Goal: Use online tool/utility: Utilize a website feature to perform a specific function

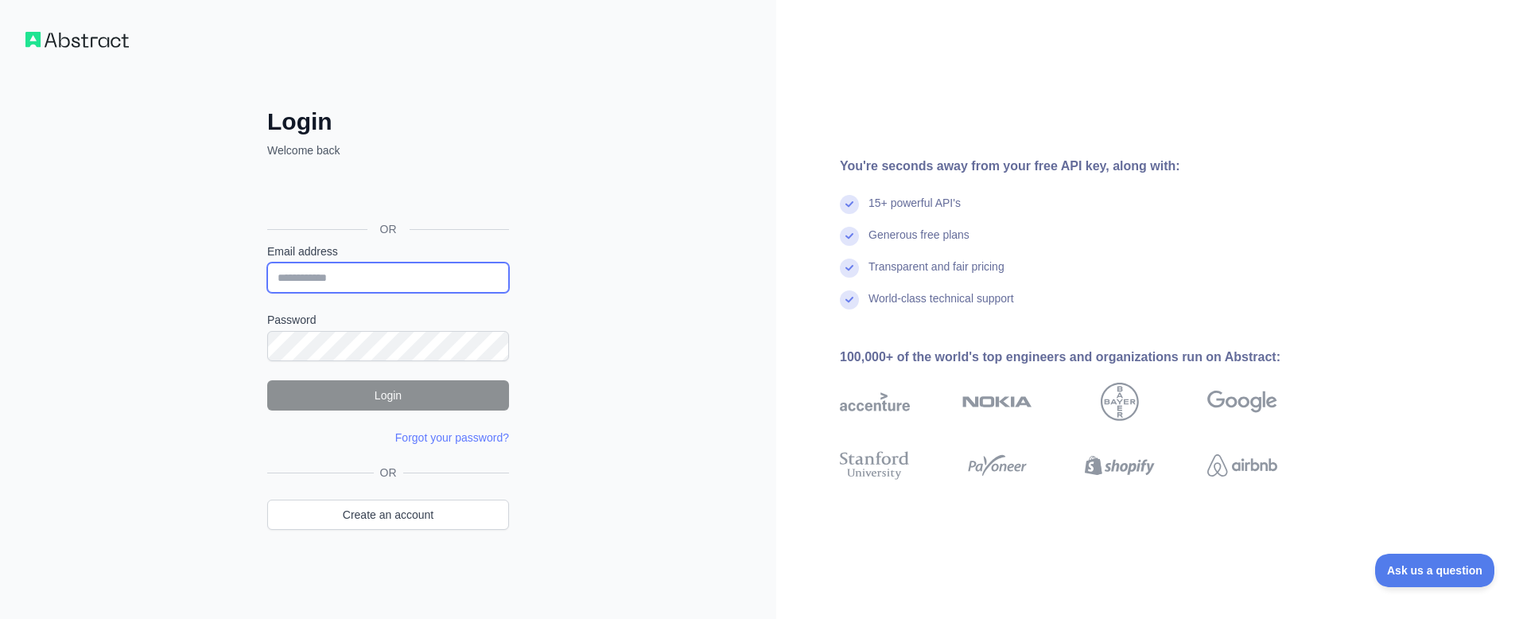
click at [336, 271] on input "Email address" at bounding box center [388, 277] width 242 height 30
type input "**********"
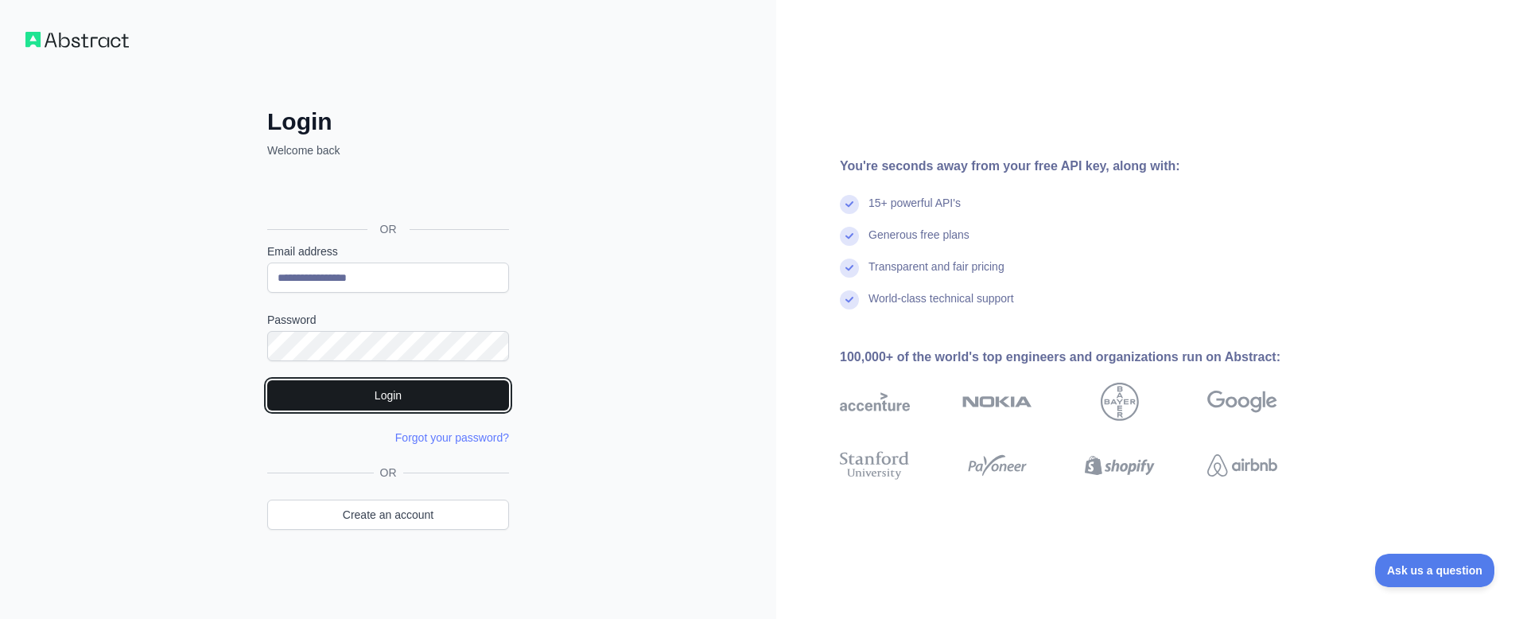
click at [452, 392] on button "Login" at bounding box center [388, 395] width 242 height 30
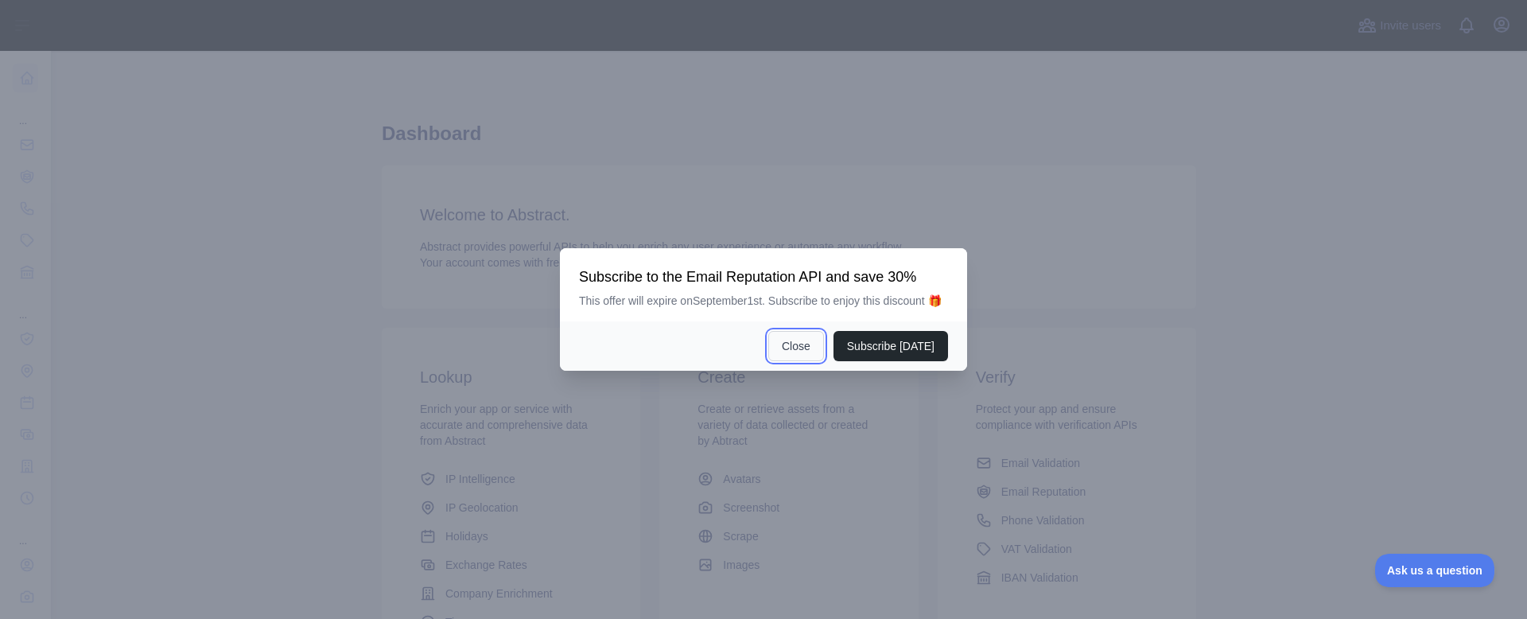
click at [818, 345] on button "Close" at bounding box center [796, 346] width 56 height 30
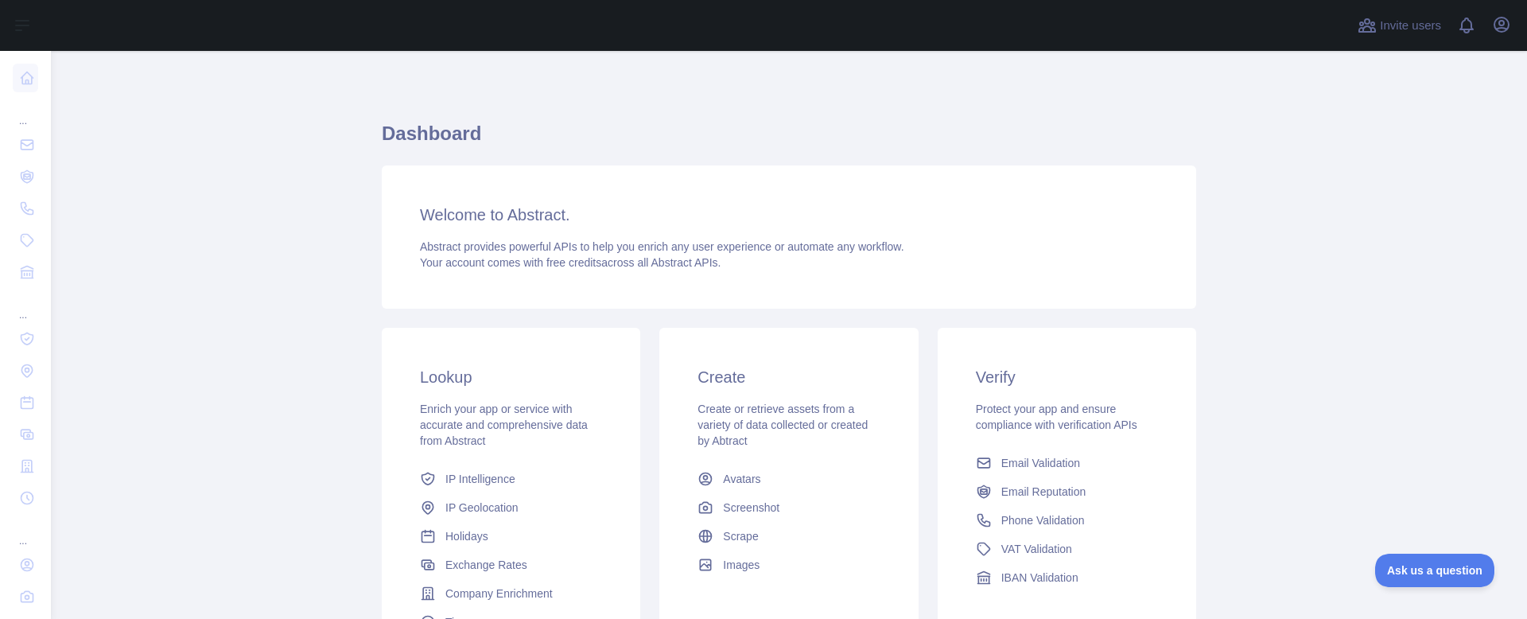
scroll to position [173, 0]
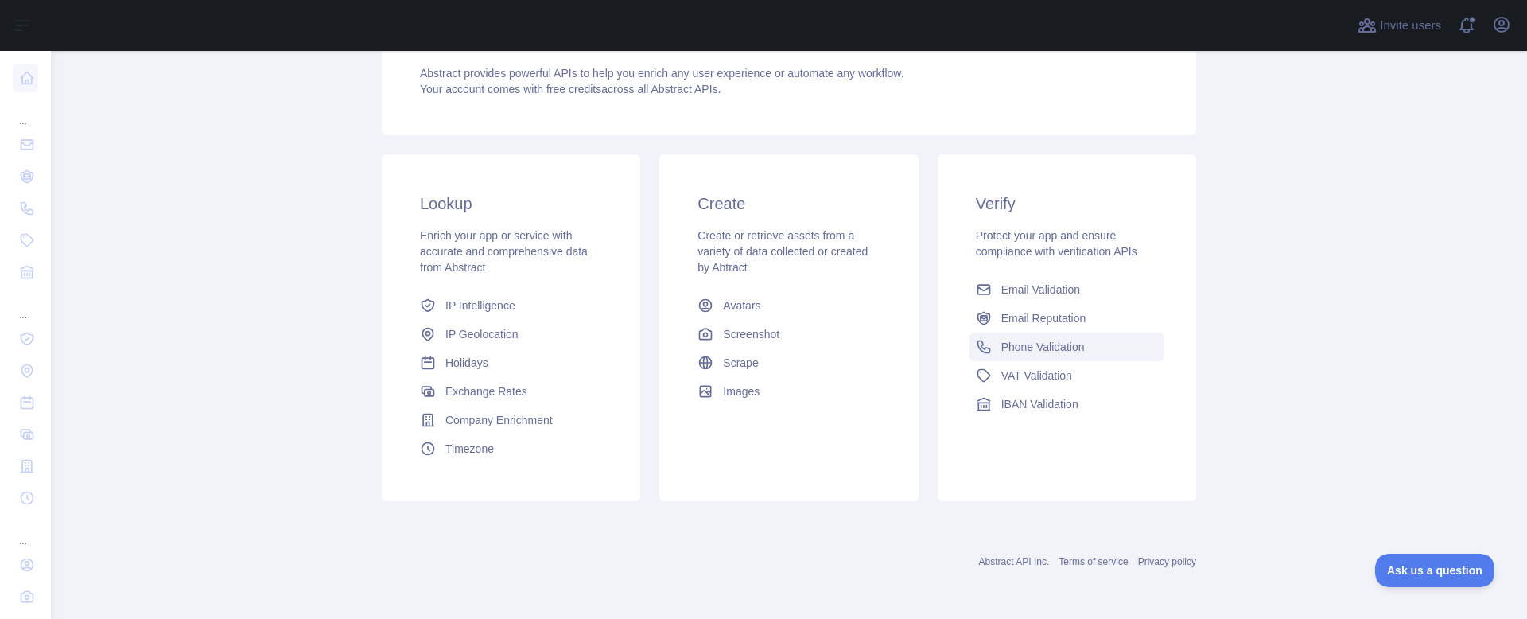
click at [1063, 353] on span "Phone Validation" at bounding box center [1043, 347] width 84 height 16
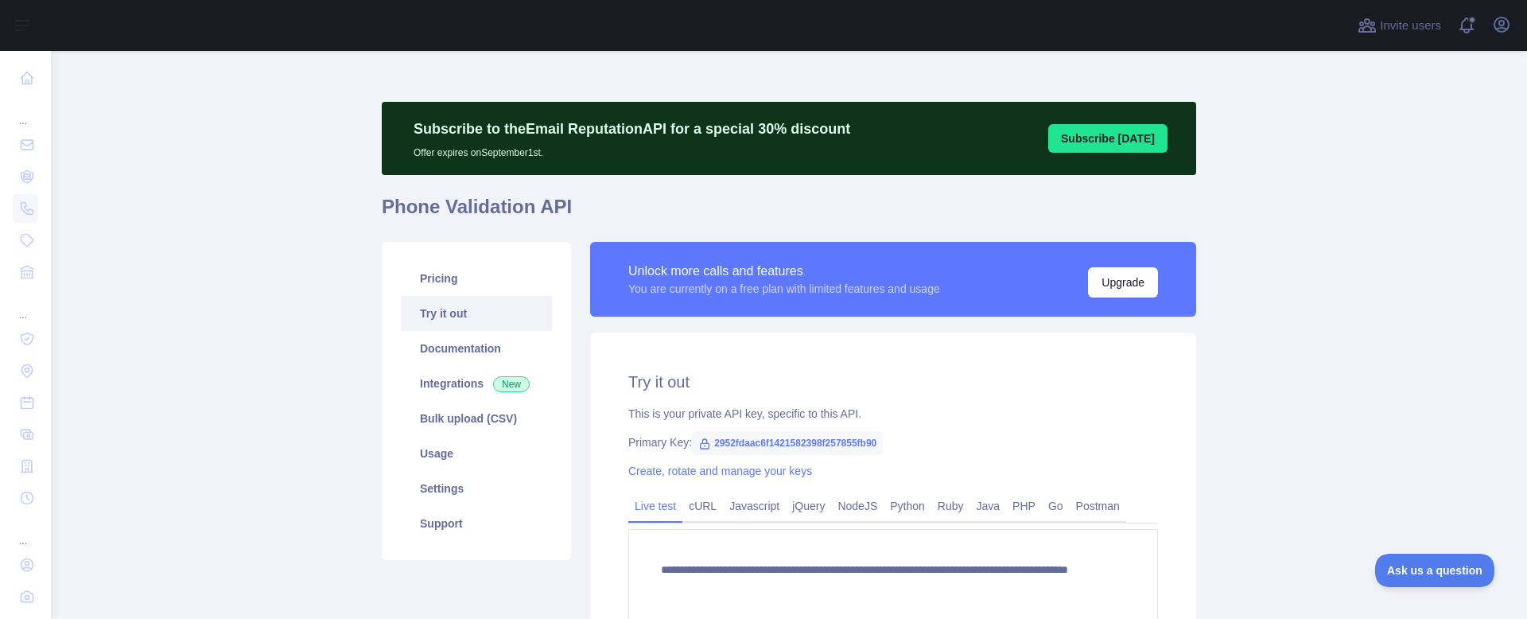
scroll to position [199, 0]
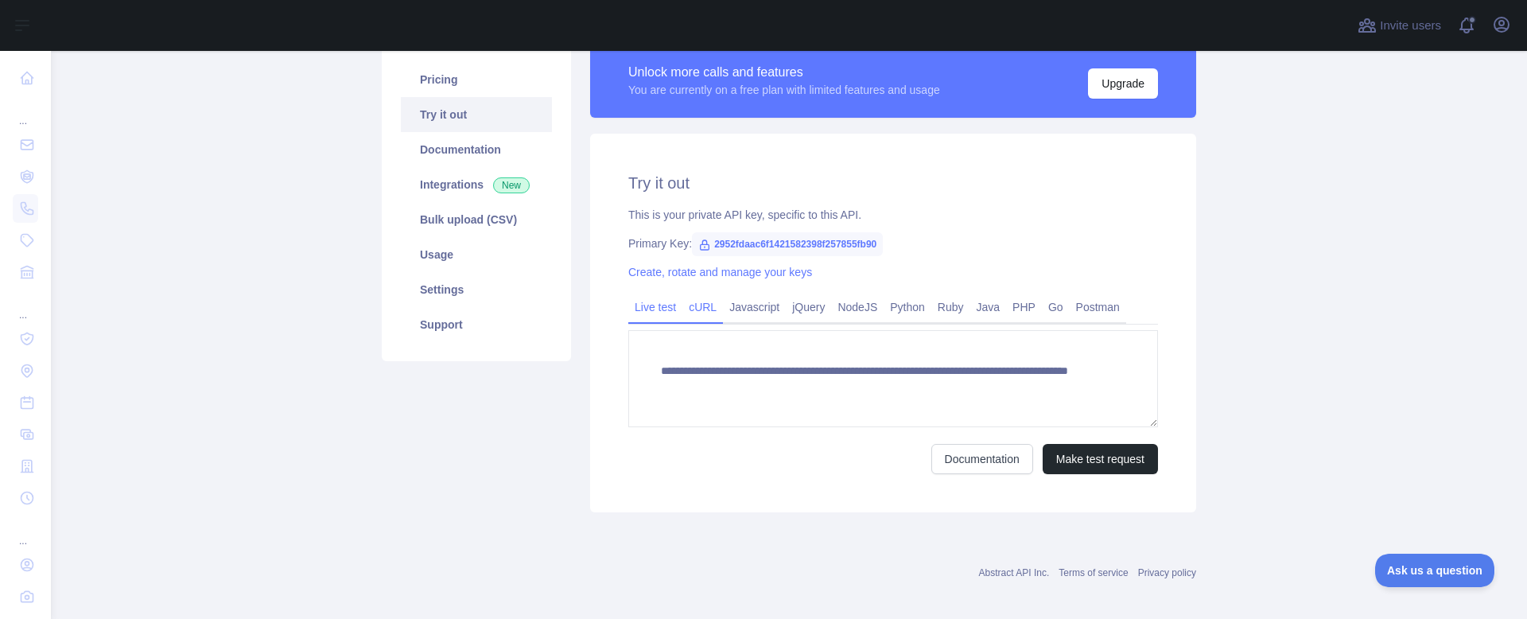
click at [692, 301] on link "cURL" at bounding box center [702, 306] width 41 height 25
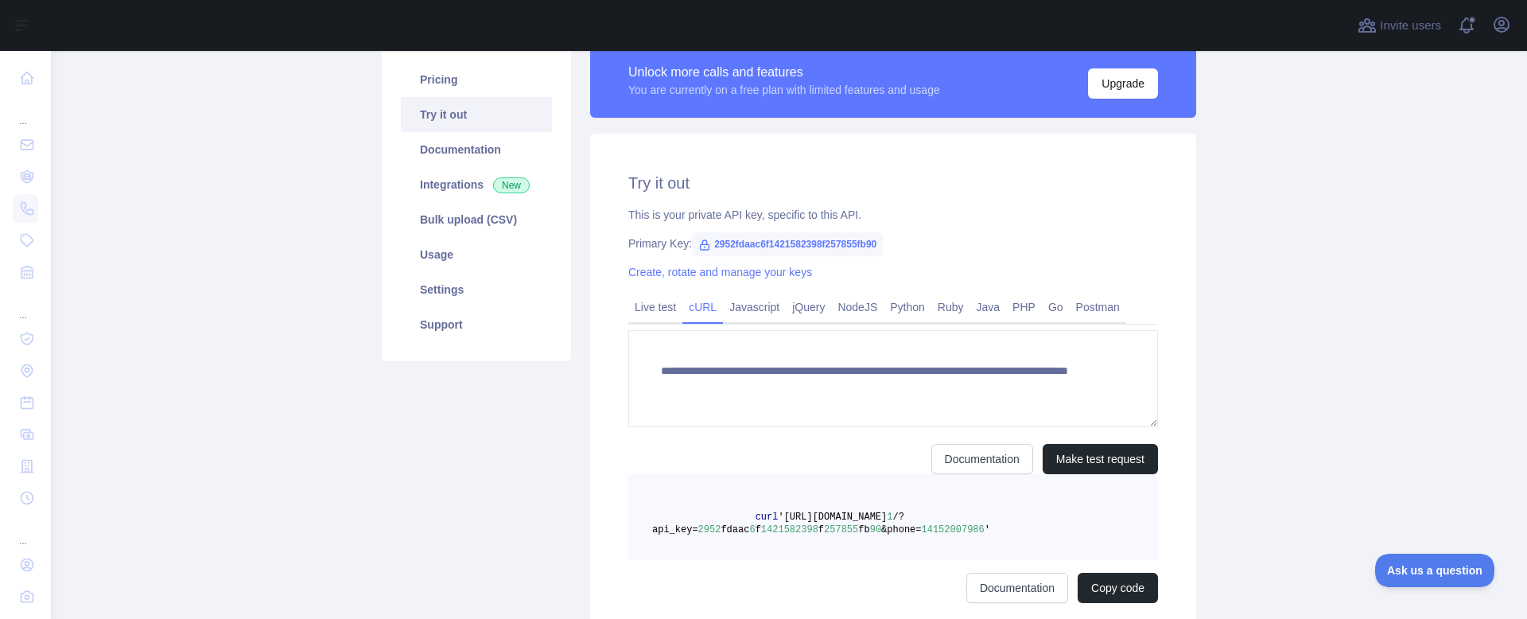
scroll to position [195, 0]
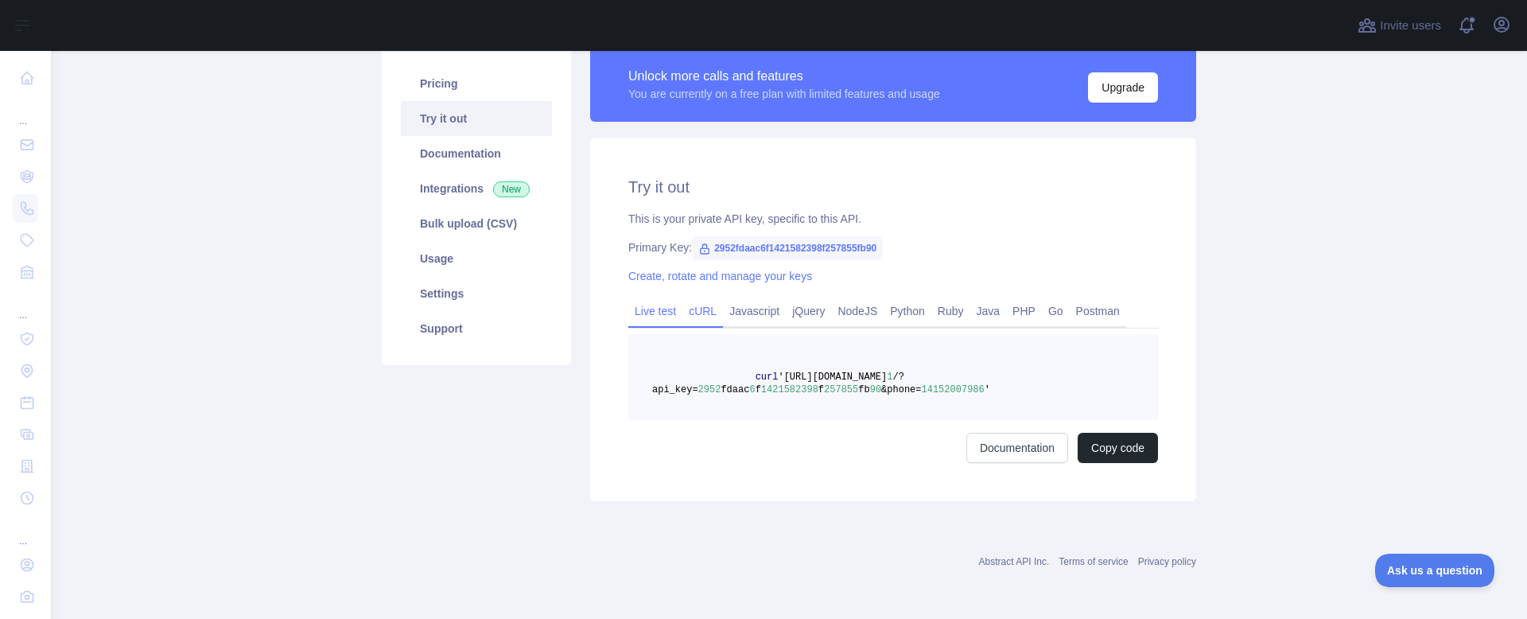
click at [644, 305] on link "Live test" at bounding box center [655, 310] width 54 height 25
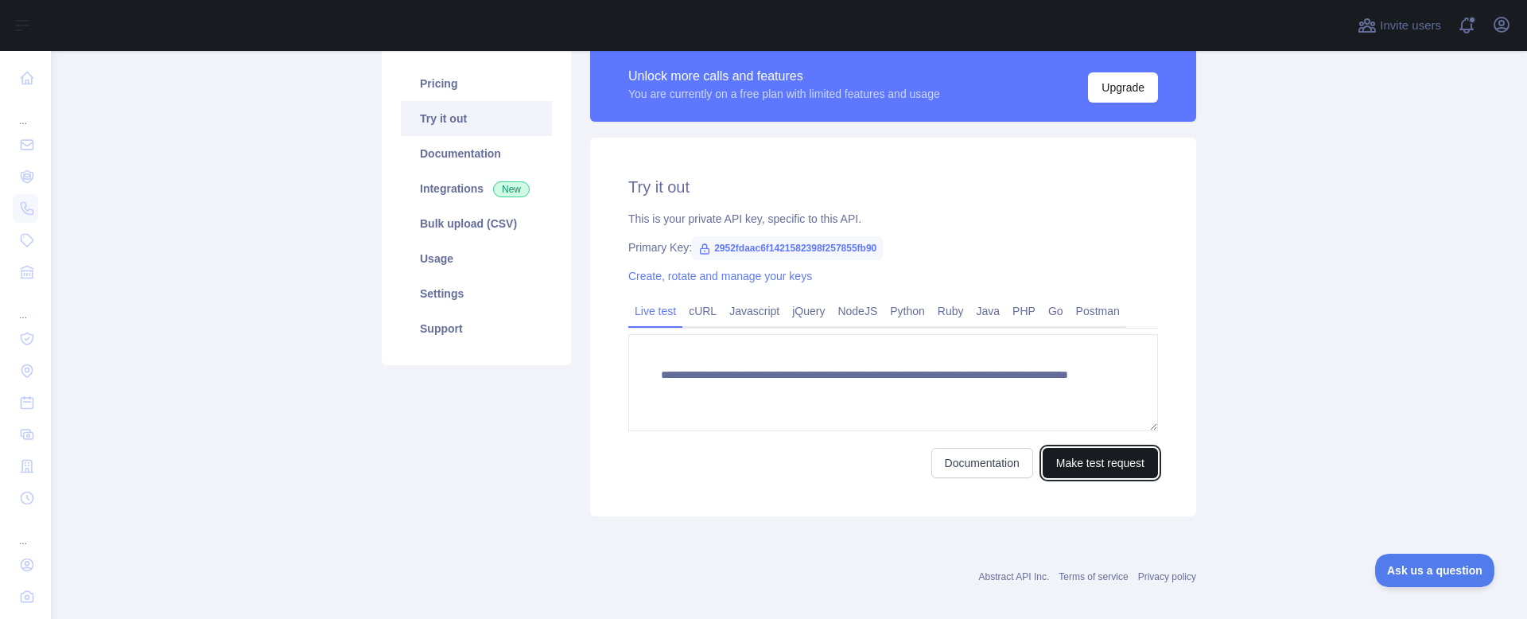
click at [1055, 458] on button "Make test request" at bounding box center [1100, 463] width 115 height 30
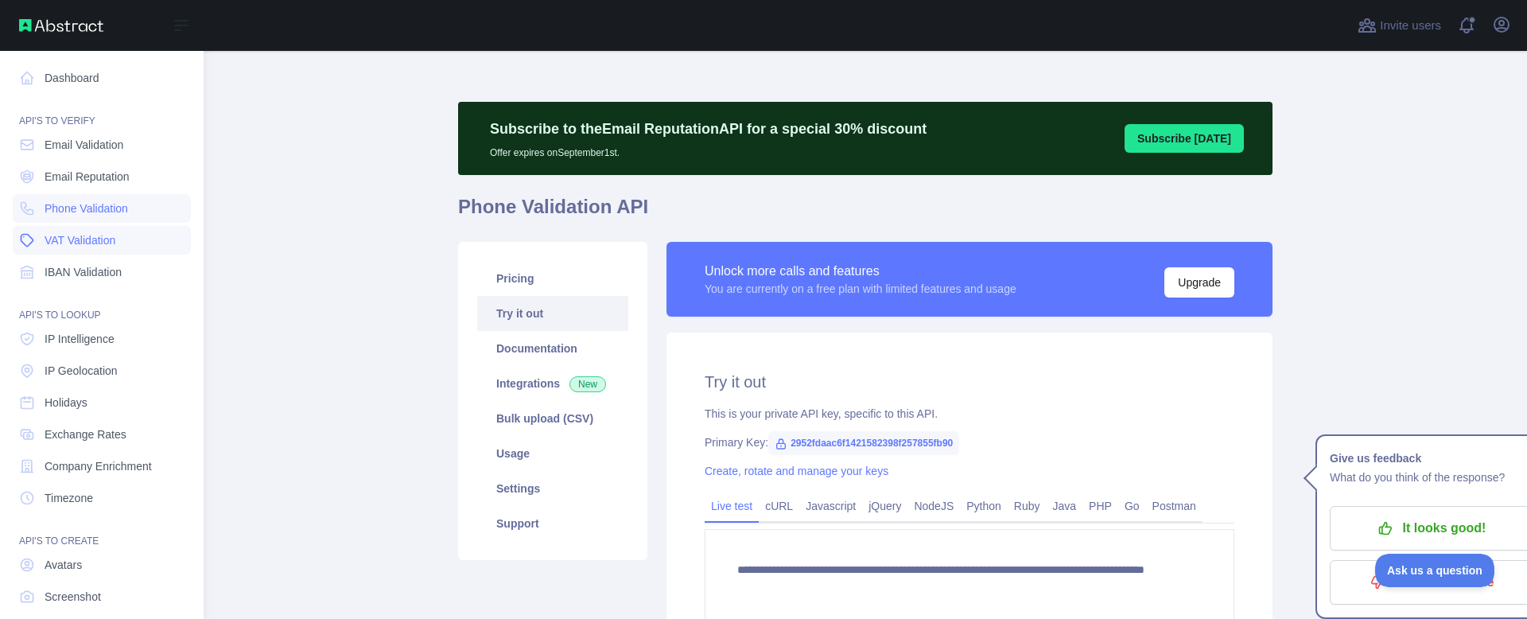
scroll to position [81, 0]
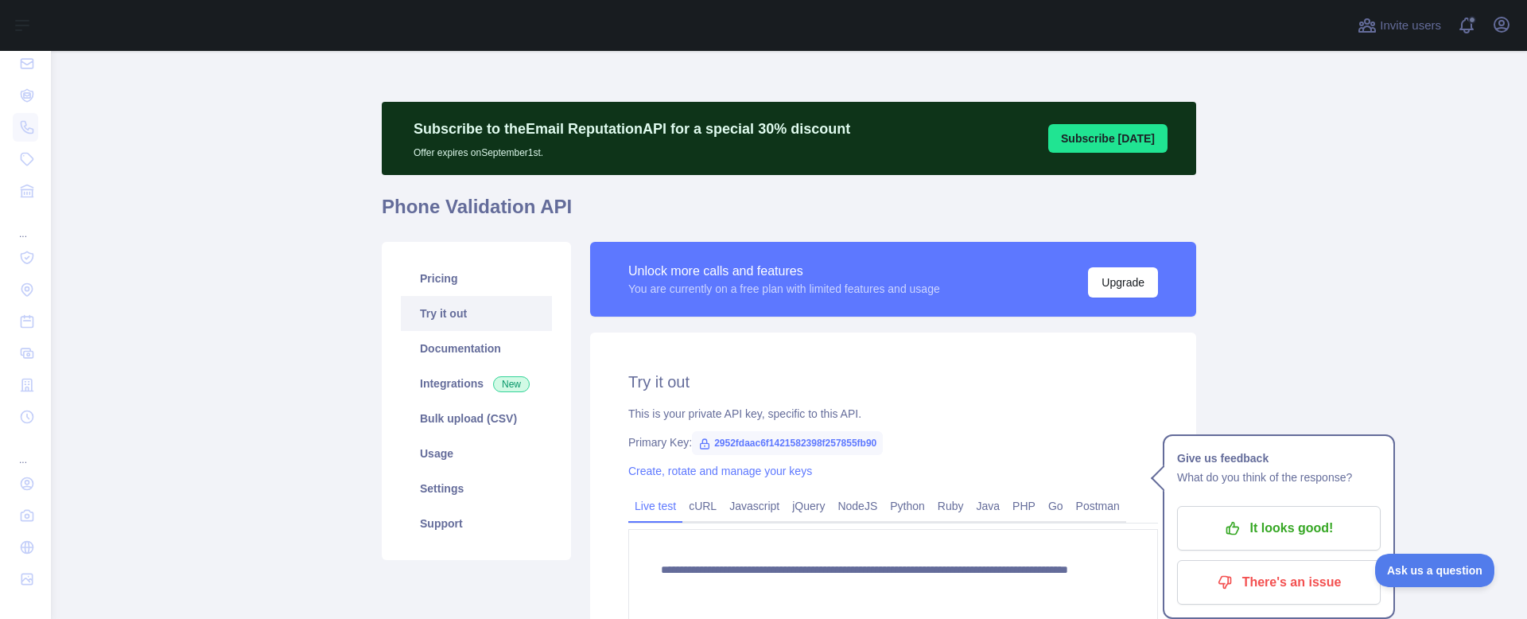
click at [307, 275] on main "**********" at bounding box center [789, 335] width 1476 height 568
